Goal: Task Accomplishment & Management: Use online tool/utility

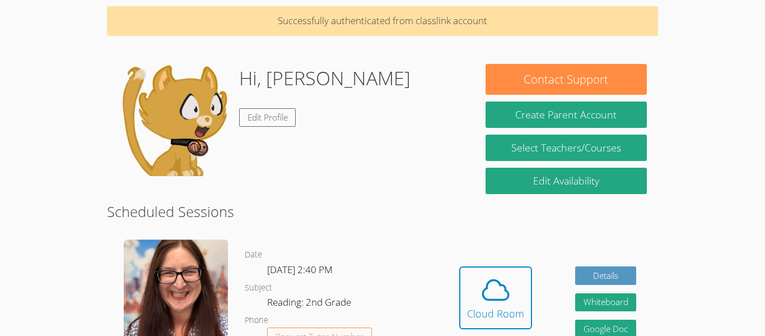
scroll to position [91, 0]
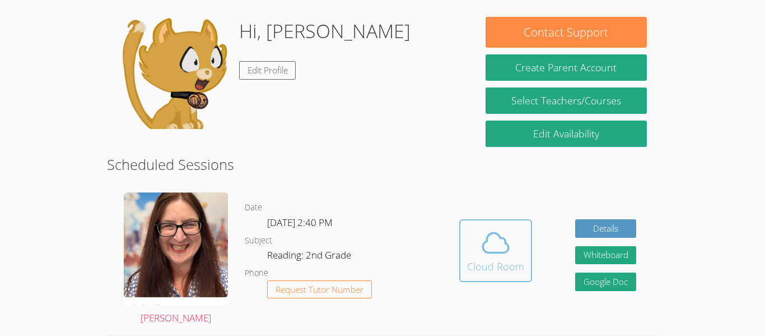
click at [489, 260] on div "Cloud Room" at bounding box center [495, 266] width 57 height 16
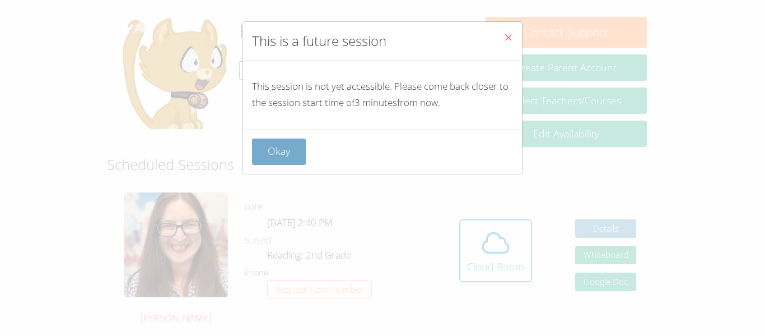
click at [282, 162] on button "Okay" at bounding box center [279, 151] width 54 height 26
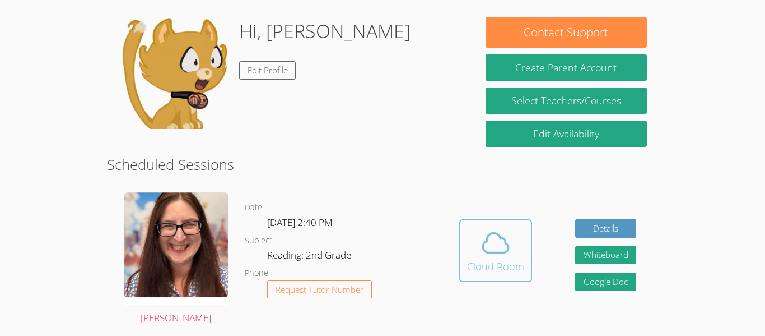
click at [509, 254] on icon at bounding box center [495, 242] width 31 height 31
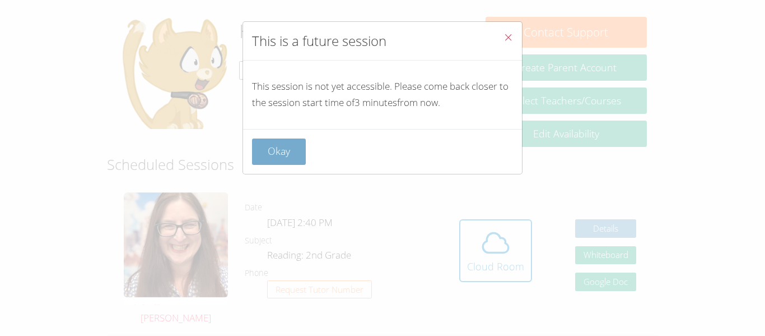
click at [281, 151] on button "Okay" at bounding box center [279, 151] width 54 height 26
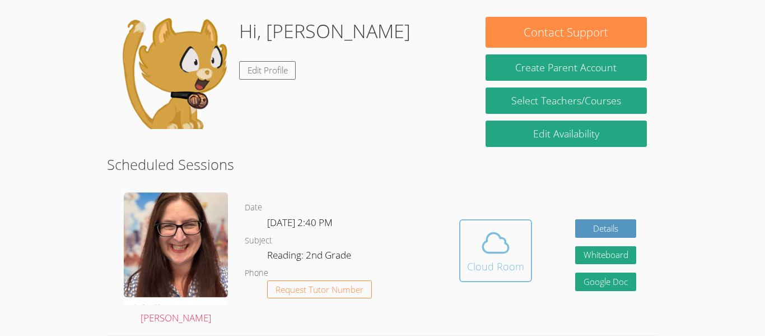
click at [502, 248] on icon at bounding box center [495, 242] width 31 height 31
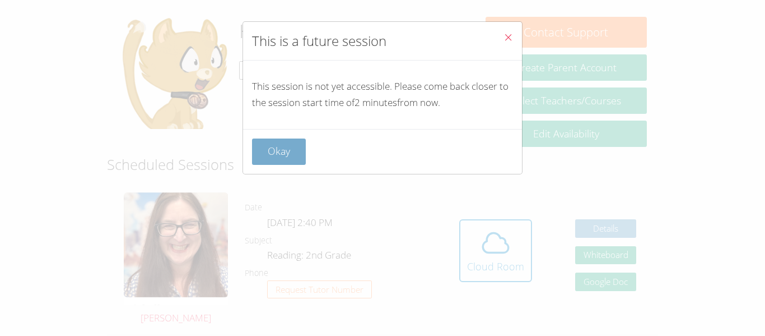
click at [275, 160] on button "Okay" at bounding box center [279, 151] width 54 height 26
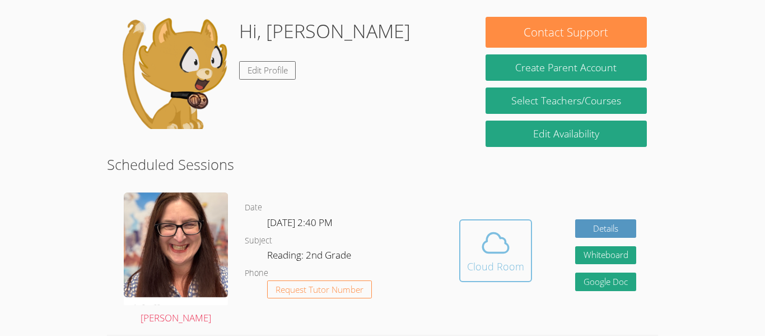
click at [474, 221] on button "Cloud Room" at bounding box center [495, 250] width 73 height 63
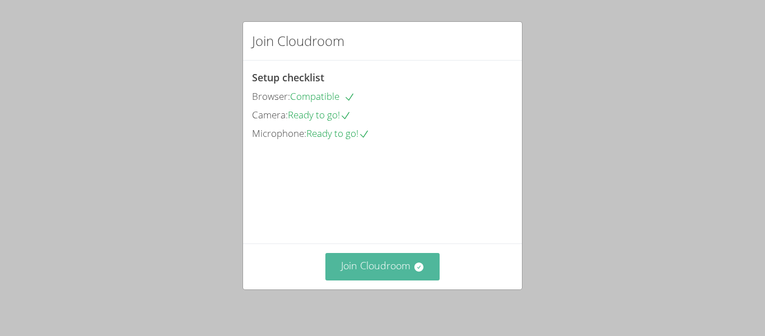
click at [364, 276] on button "Join Cloudroom" at bounding box center [382, 266] width 115 height 27
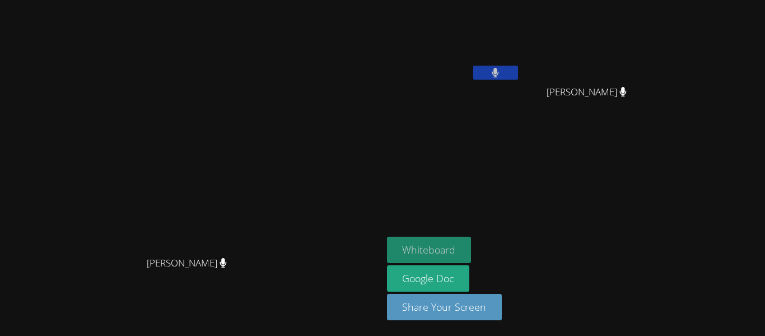
click at [472, 250] on button "Whiteboard" at bounding box center [429, 249] width 85 height 26
